Goal: Transaction & Acquisition: Purchase product/service

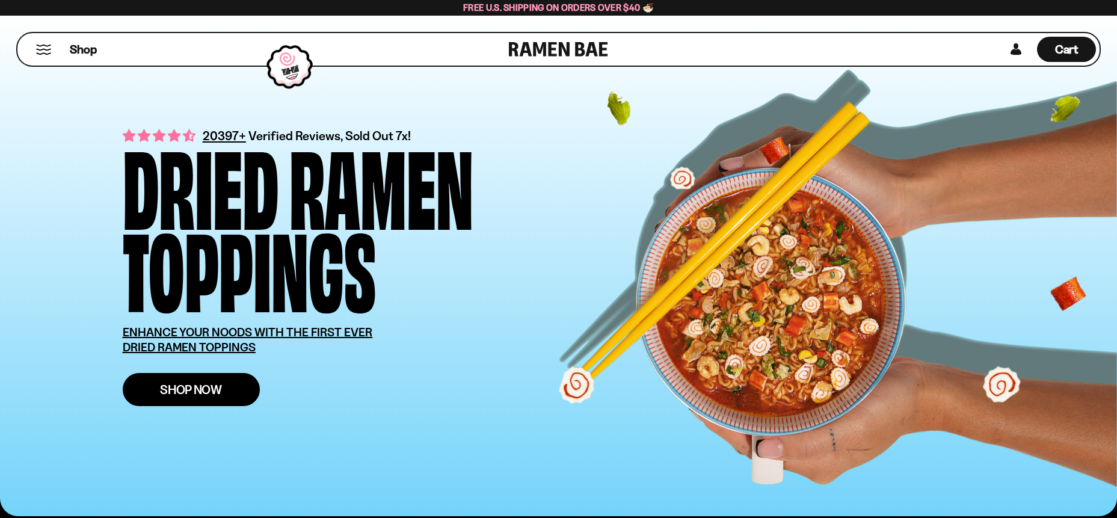
click at [187, 392] on span "Shop Now" at bounding box center [191, 389] width 62 height 13
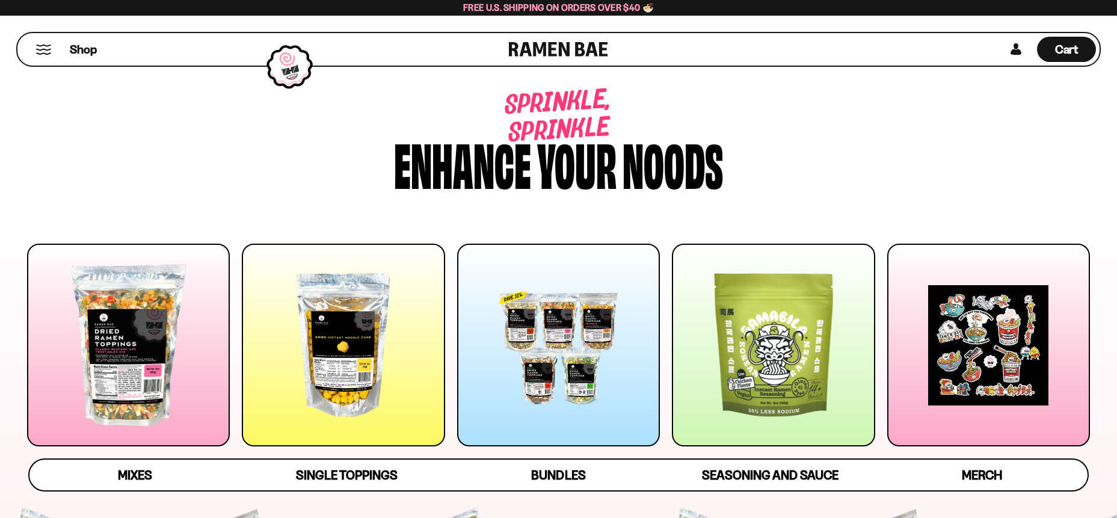
click at [147, 352] on div at bounding box center [128, 345] width 203 height 203
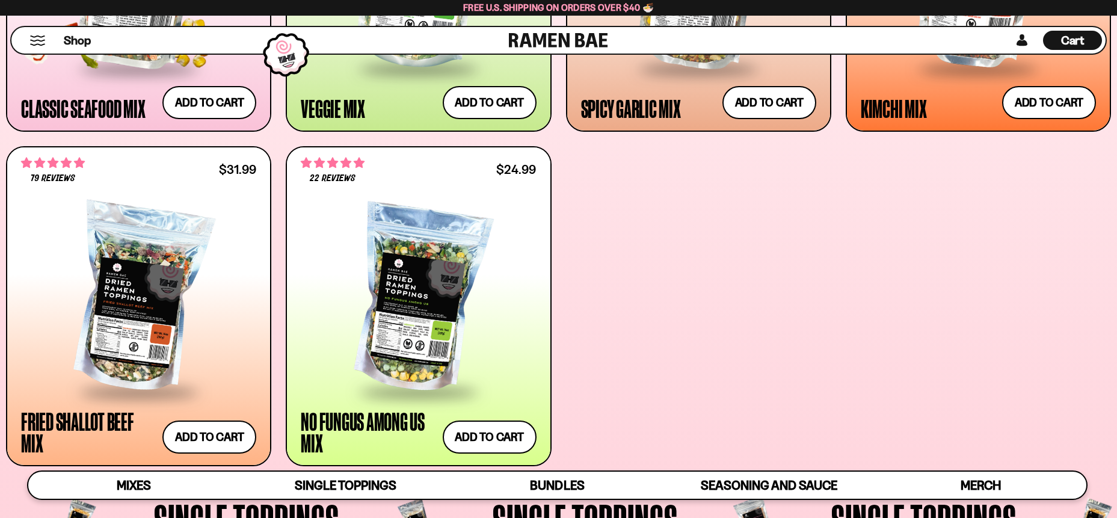
scroll to position [765, 0]
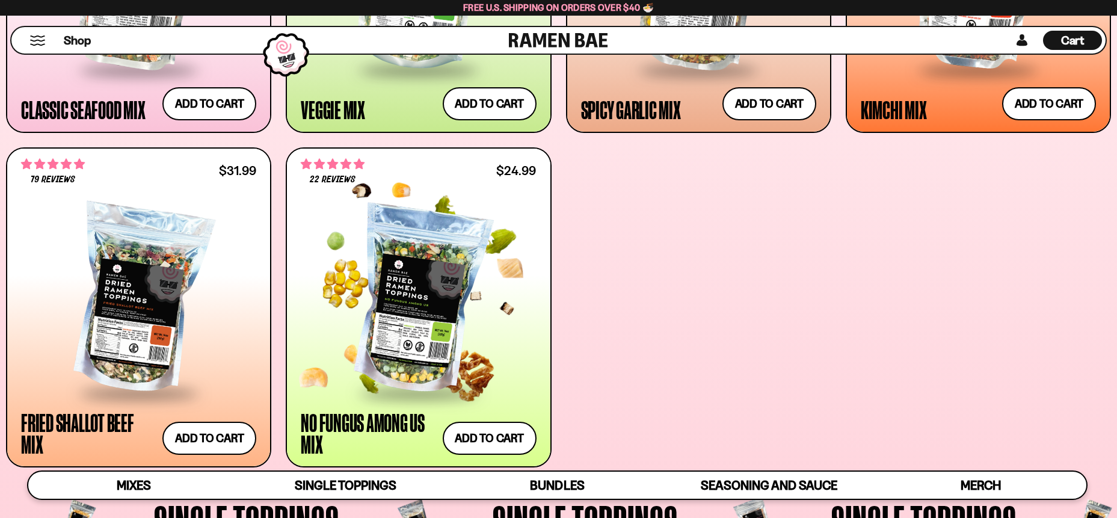
click at [396, 372] on div at bounding box center [418, 299] width 235 height 183
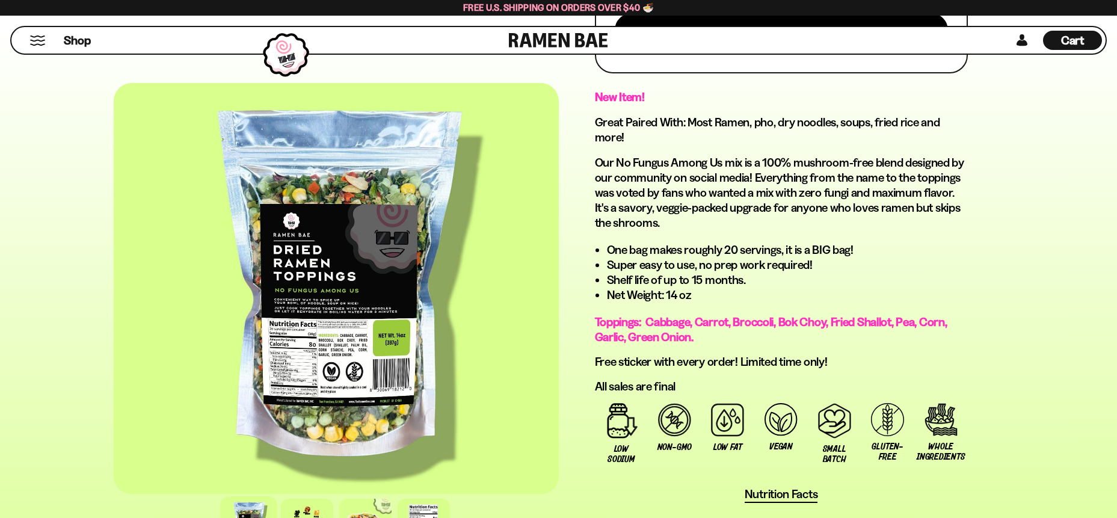
scroll to position [610, 0]
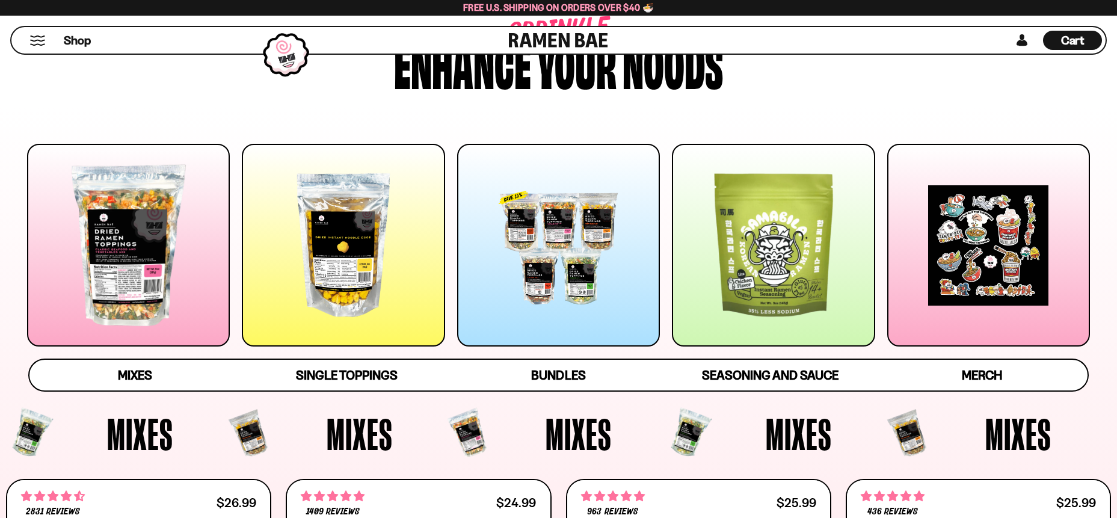
scroll to position [485, 0]
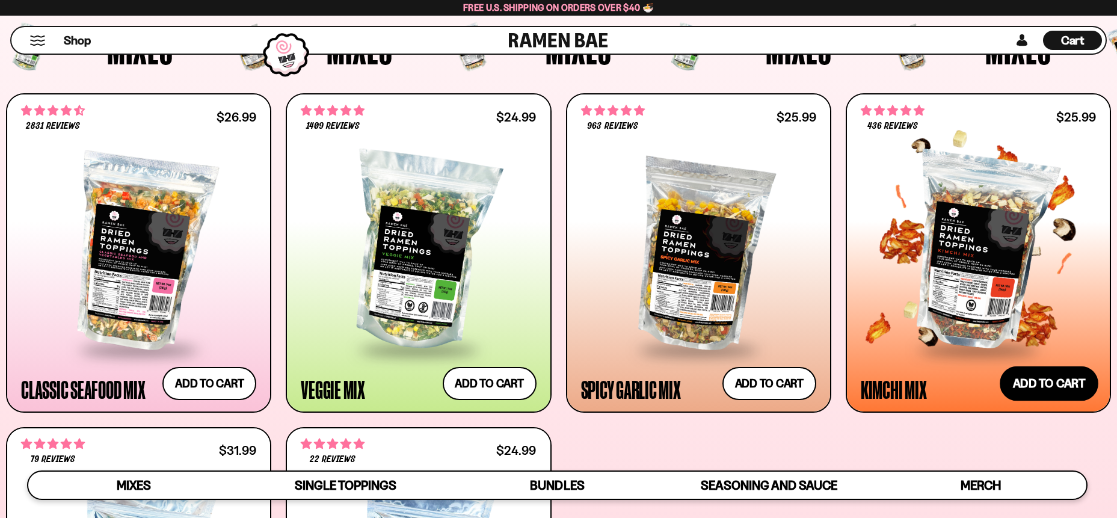
click at [1033, 377] on button "Add to cart Add ― Regular price $25.99 Regular price Sale price $25.99 Unit pri…" at bounding box center [1048, 383] width 99 height 35
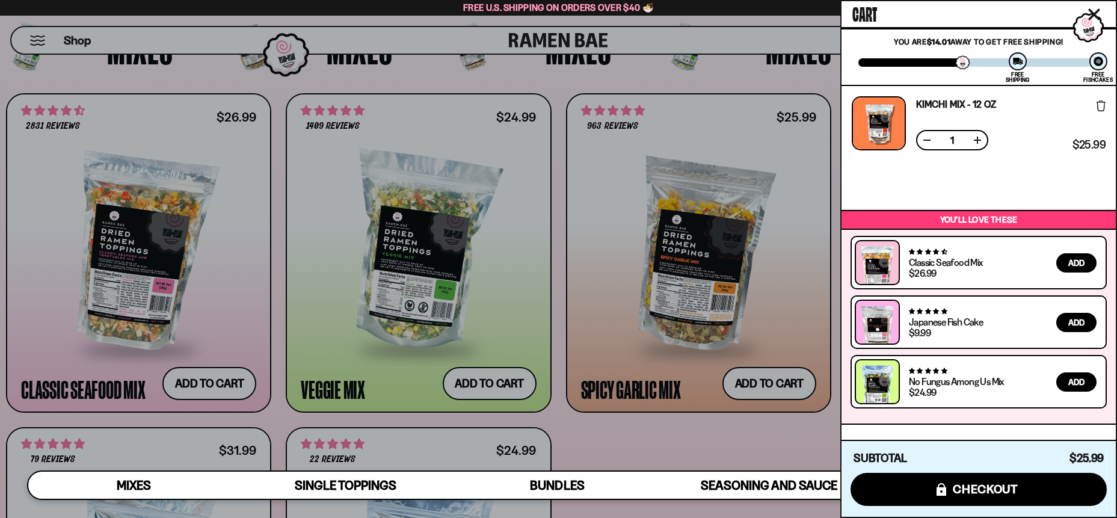
click at [770, 77] on div at bounding box center [558, 259] width 1117 height 518
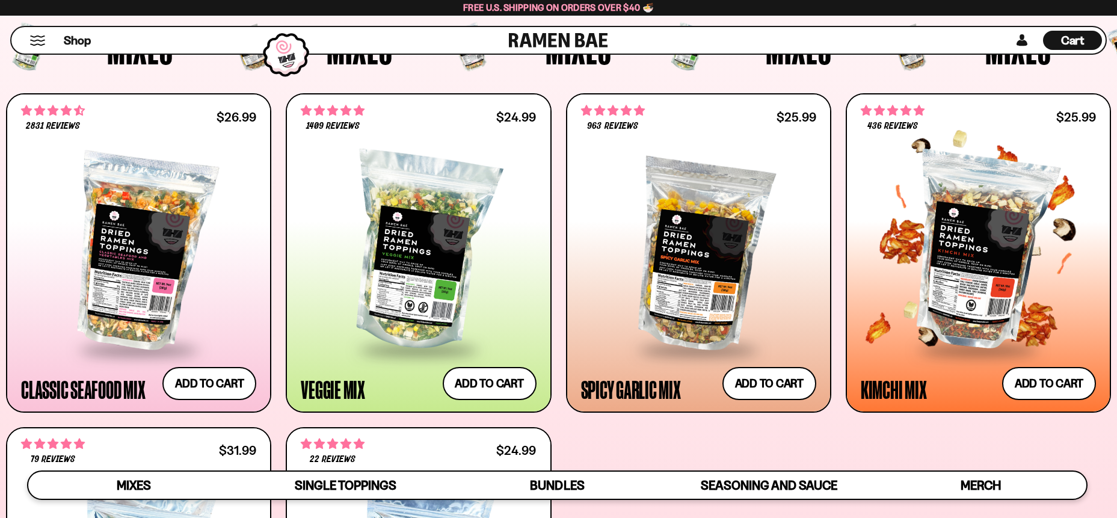
click at [962, 303] on div at bounding box center [978, 252] width 235 height 192
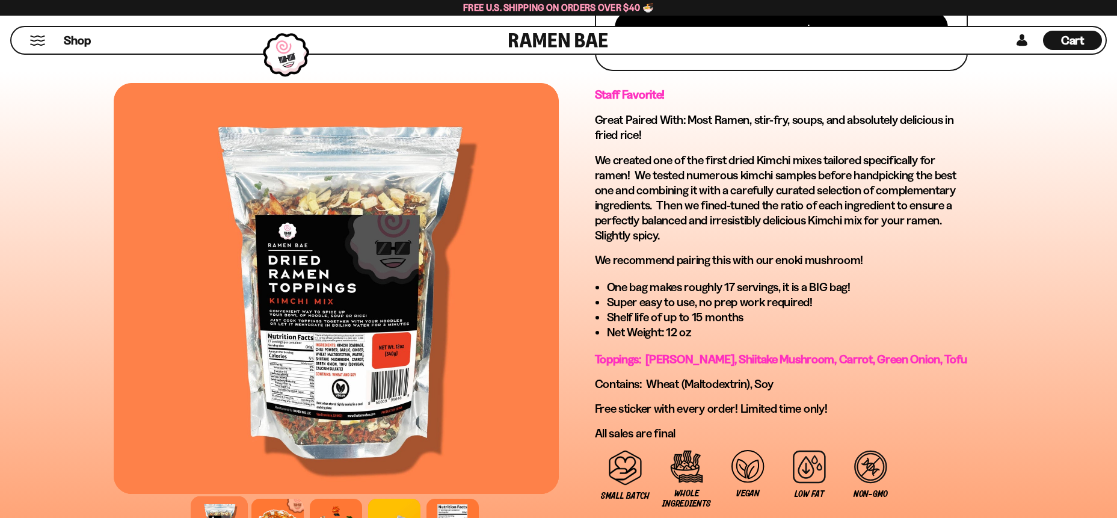
scroll to position [619, 0]
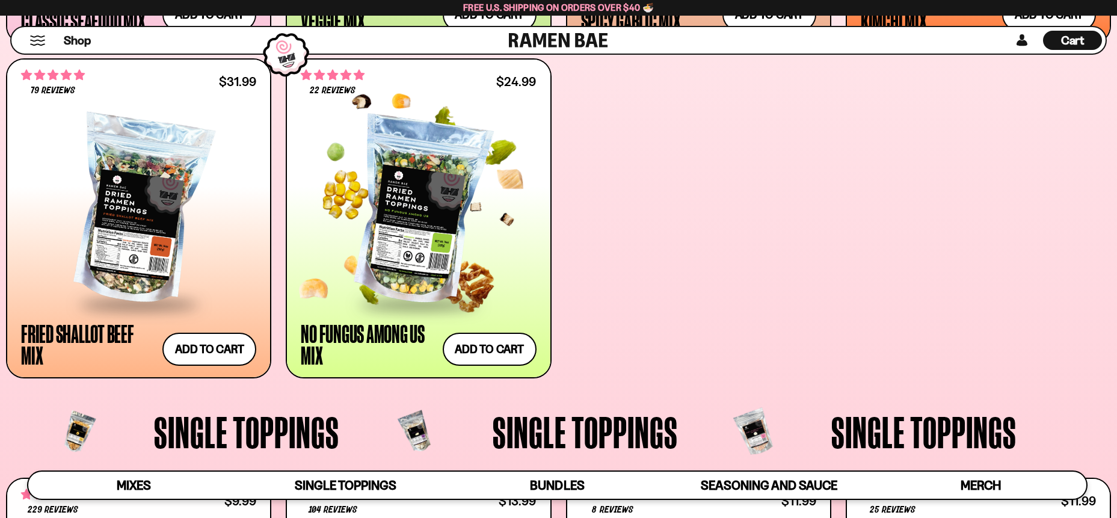
scroll to position [852, 0]
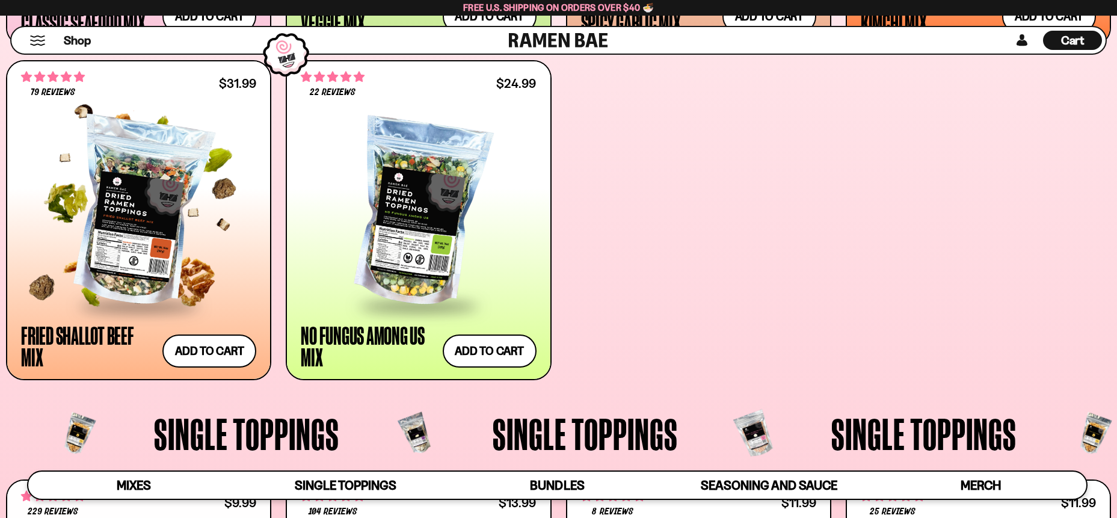
click at [161, 251] on div at bounding box center [138, 212] width 235 height 183
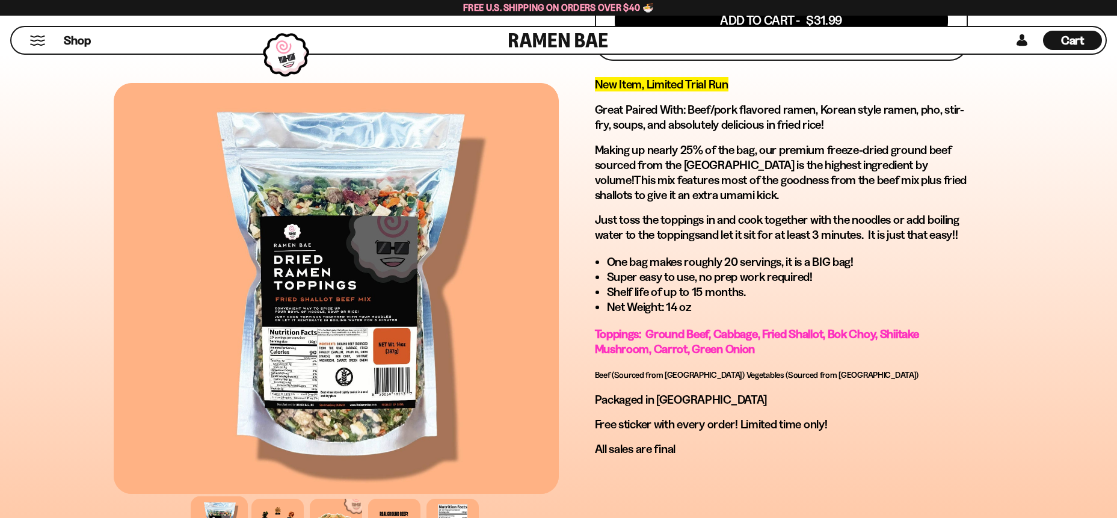
scroll to position [624, 0]
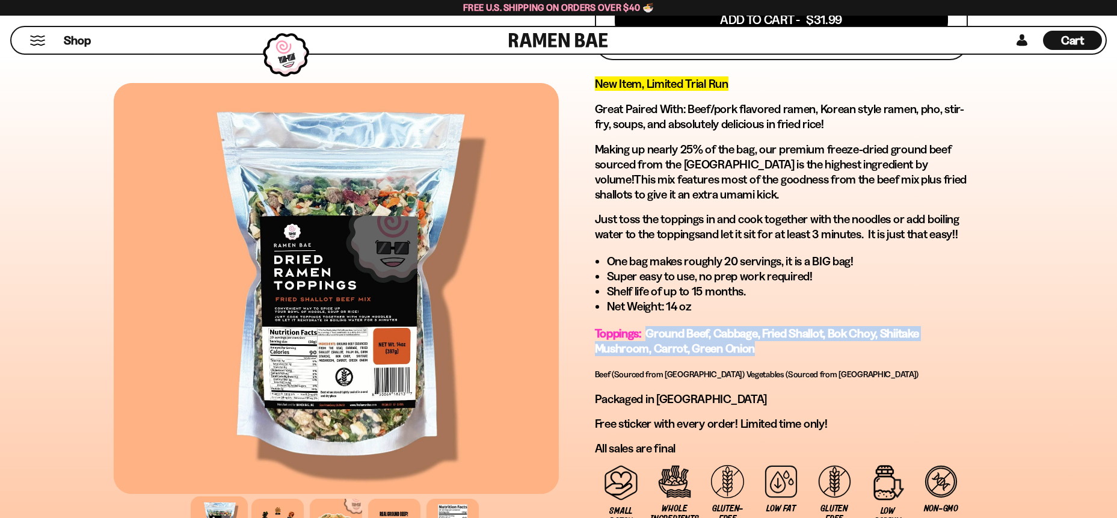
drag, startPoint x: 646, startPoint y: 334, endPoint x: 930, endPoint y: 344, distance: 283.4
click at [930, 344] on p "Toppings: Ground Beef, Cabbage, Fried Shallot, Bok Choy, Shiitake Mushroom, Car…" at bounding box center [781, 341] width 373 height 30
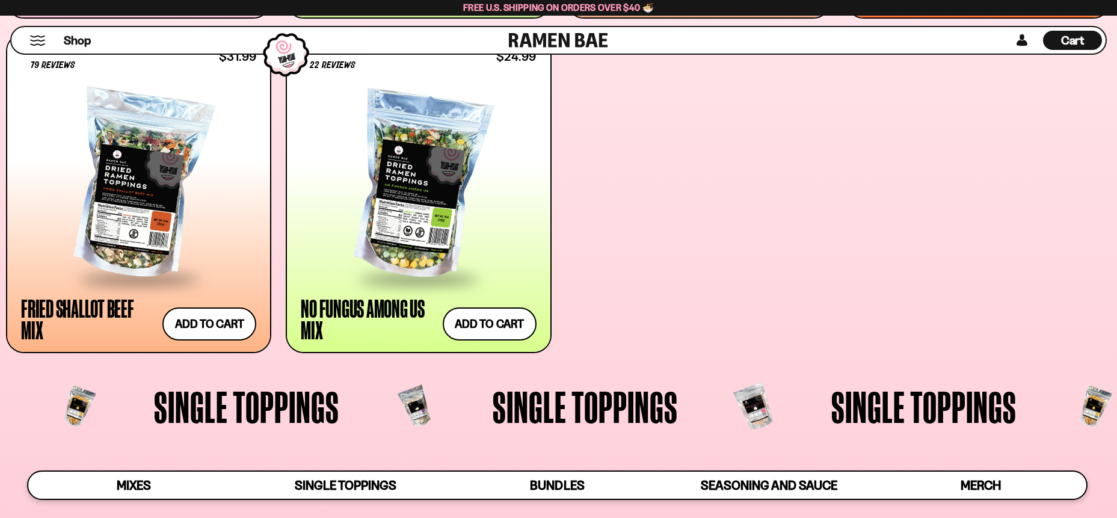
scroll to position [418, 0]
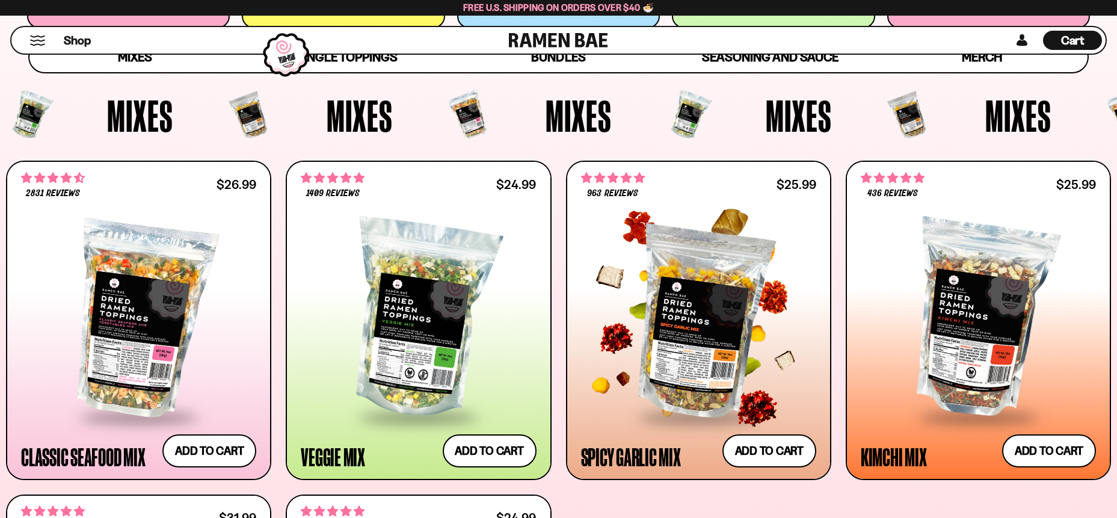
click at [699, 306] on div at bounding box center [698, 319] width 235 height 192
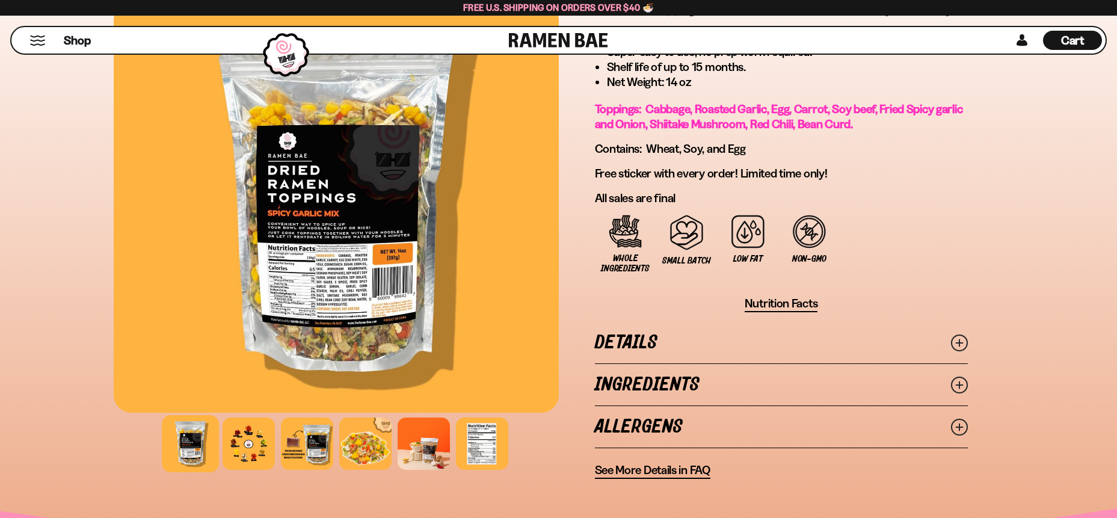
scroll to position [752, 0]
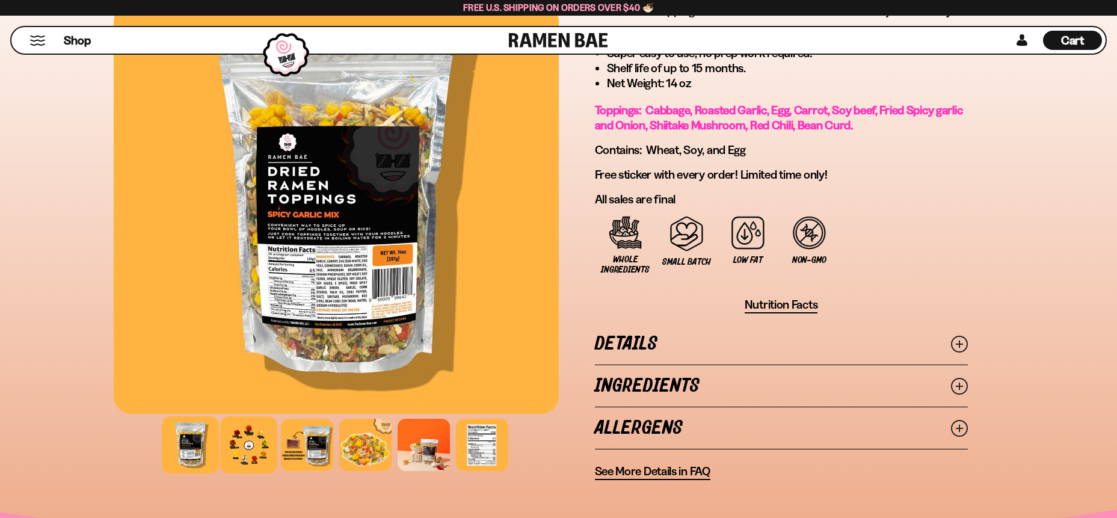
click at [263, 443] on div at bounding box center [248, 444] width 57 height 57
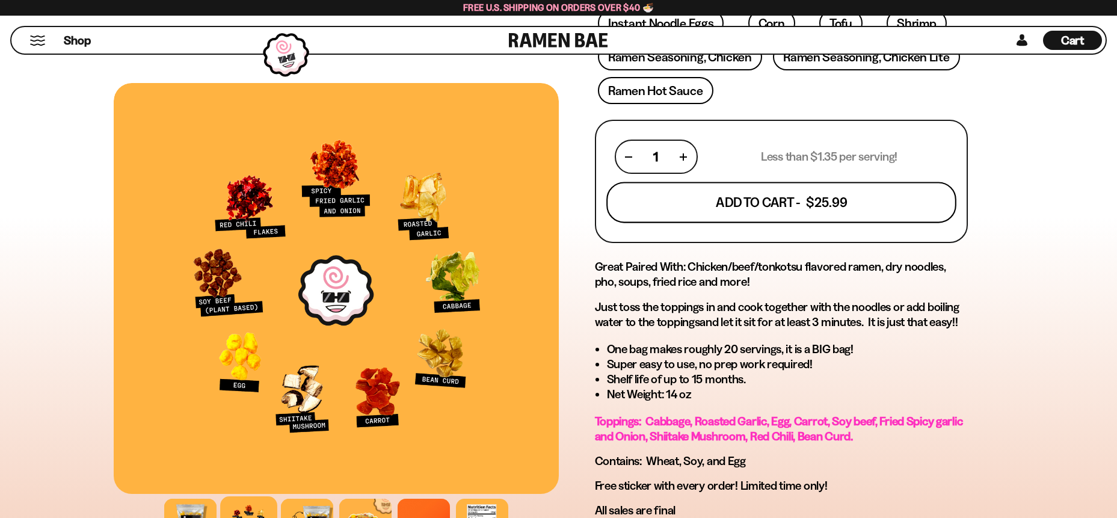
scroll to position [443, 0]
